Goal: Navigation & Orientation: Find specific page/section

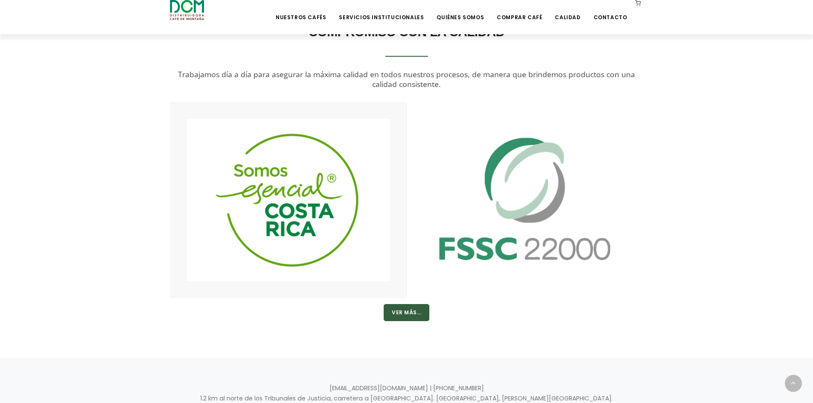
scroll to position [1632, 0]
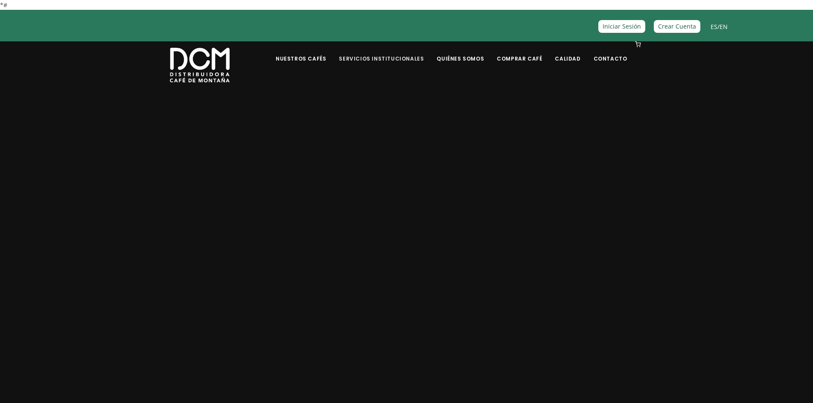
click at [390, 57] on link "Servicios Institucionales" at bounding box center [381, 52] width 95 height 20
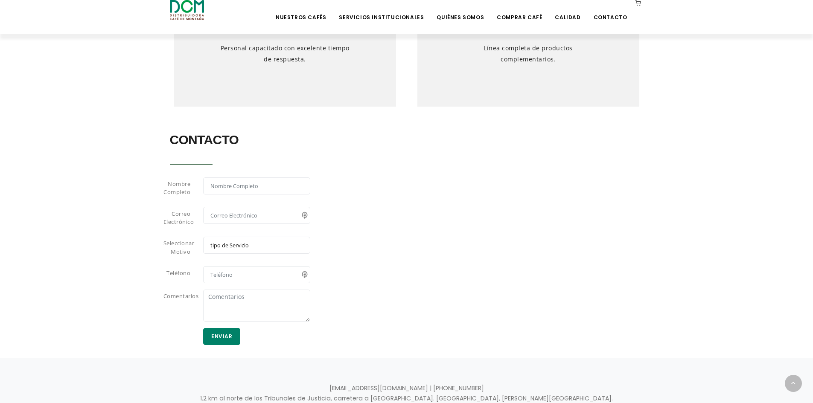
scroll to position [694, 0]
